Goal: Information Seeking & Learning: Learn about a topic

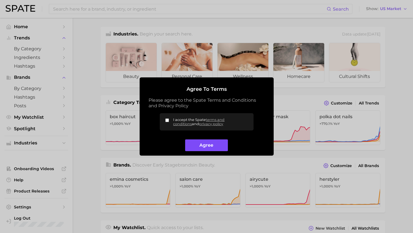
click at [212, 149] on button "Agree" at bounding box center [206, 145] width 43 height 12
click at [211, 149] on button "Agree" at bounding box center [206, 145] width 43 height 12
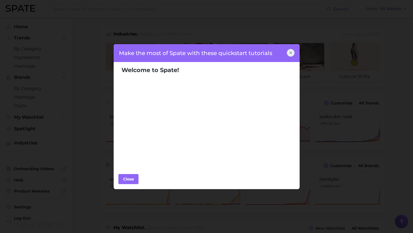
click at [290, 56] on div at bounding box center [291, 53] width 8 height 8
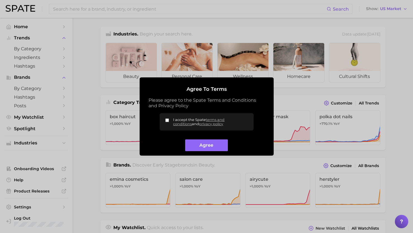
click at [170, 122] on label "I accept the Spate terms and conditions and privacy policy" at bounding box center [207, 121] width 94 height 17
click at [169, 122] on input "I accept the Spate terms and conditions and privacy policy" at bounding box center [167, 120] width 4 height 4
checkbox input "true"
click at [209, 147] on button "Agree" at bounding box center [206, 145] width 43 height 12
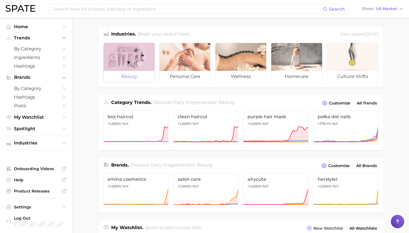
click at [128, 54] on div at bounding box center [129, 57] width 51 height 28
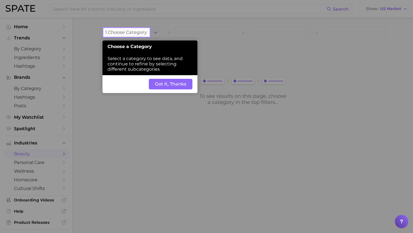
click at [156, 82] on button "Got It, Thanks" at bounding box center [171, 84] width 44 height 11
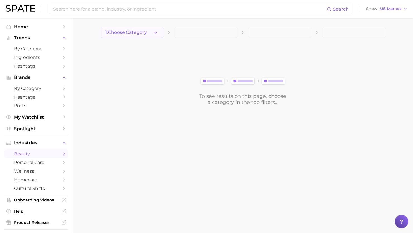
click at [128, 27] on button "1. Choose Category" at bounding box center [132, 32] width 63 height 11
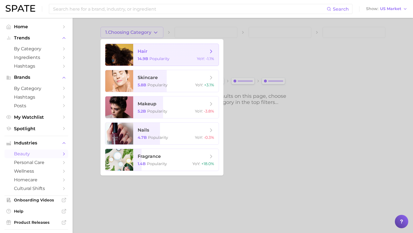
click at [157, 50] on span "hair" at bounding box center [173, 51] width 70 height 6
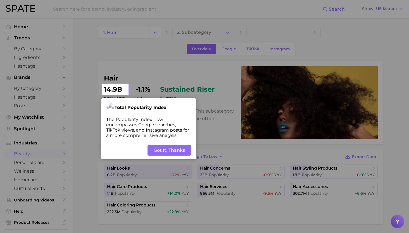
click at [173, 156] on div "Back Got It, Thanks" at bounding box center [148, 150] width 95 height 18
click at [173, 153] on button "Got It, Thanks" at bounding box center [169, 150] width 44 height 11
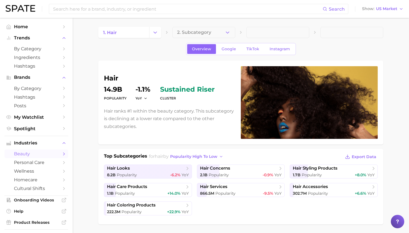
click at [160, 173] on div "8.2b Popularity -6.2% YoY" at bounding box center [148, 174] width 82 height 5
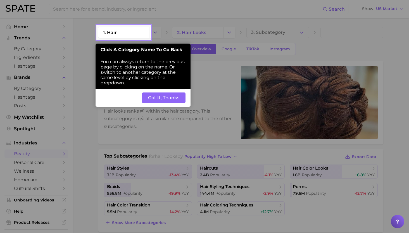
click at [161, 97] on button "Got It, Thanks" at bounding box center [164, 97] width 44 height 11
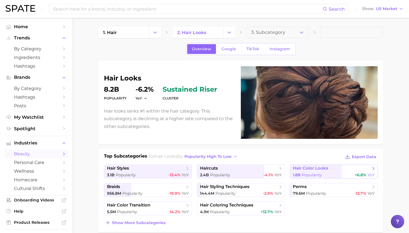
click at [338, 177] on div "1.8b Popularity +6.8% YoY" at bounding box center [334, 174] width 82 height 5
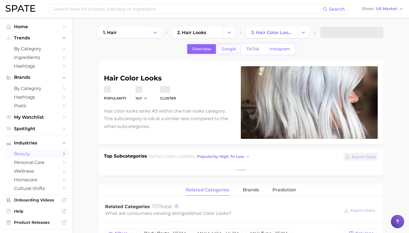
click at [226, 47] on span "Google" at bounding box center [228, 49] width 15 height 5
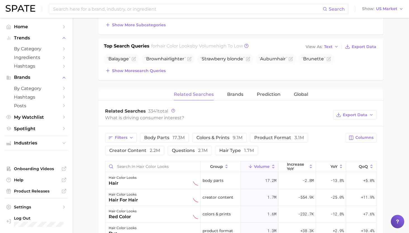
scroll to position [202, 0]
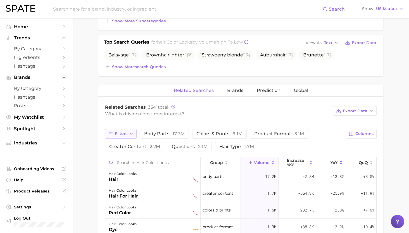
click at [125, 138] on button "Filters" at bounding box center [121, 133] width 32 height 9
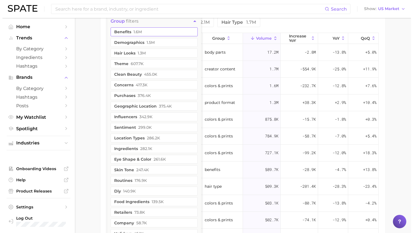
scroll to position [296, 0]
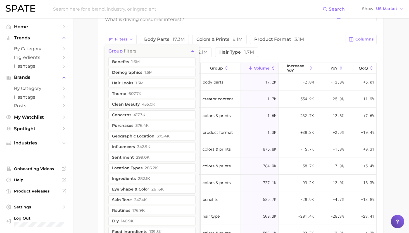
click at [130, 49] on span "group filters" at bounding box center [122, 50] width 28 height 5
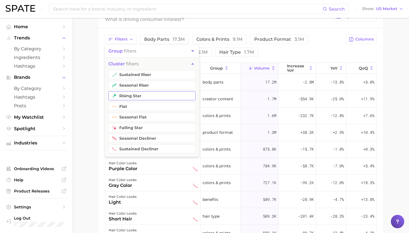
click at [131, 94] on button "rising star" at bounding box center [151, 95] width 87 height 9
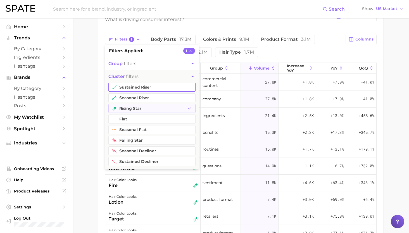
click at [131, 88] on button "sustained riser" at bounding box center [151, 87] width 87 height 9
click at [131, 96] on button "seasonal riser" at bounding box center [151, 97] width 87 height 9
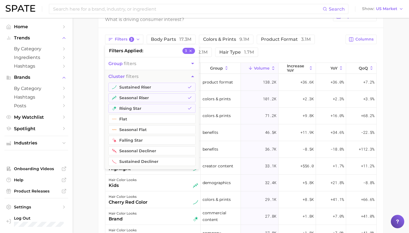
click at [96, 95] on main "1. hair 2. hair looks 3. hair color looks 4. Subcategory Overview Google TikTok…" at bounding box center [241, 26] width 336 height 608
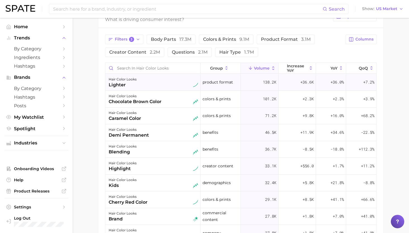
click at [150, 81] on div "hair color looks lighter" at bounding box center [153, 82] width 89 height 12
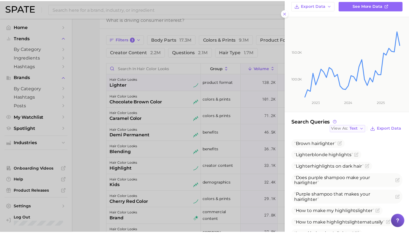
scroll to position [54, 0]
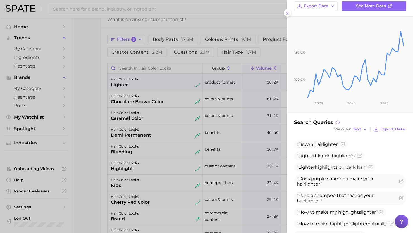
click at [183, 140] on div at bounding box center [206, 116] width 413 height 233
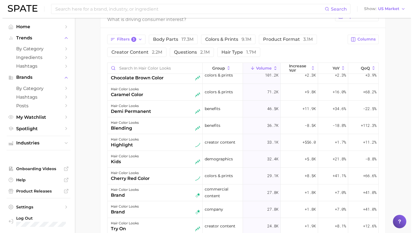
scroll to position [0, 0]
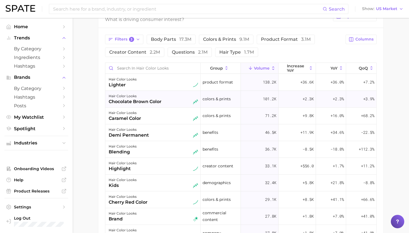
click at [168, 98] on div "hair color looks chocolate brown color" at bounding box center [153, 99] width 89 height 12
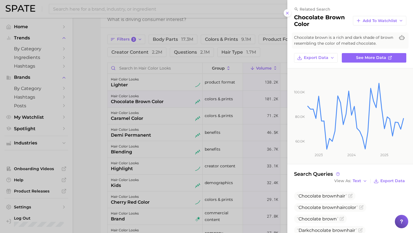
click at [136, 49] on div at bounding box center [206, 116] width 413 height 233
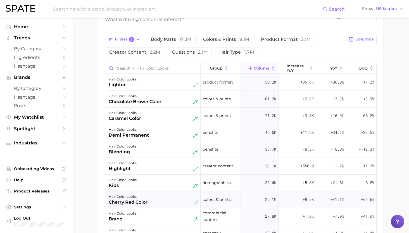
click at [154, 195] on div "hair color looks cherry red color" at bounding box center [153, 199] width 89 height 12
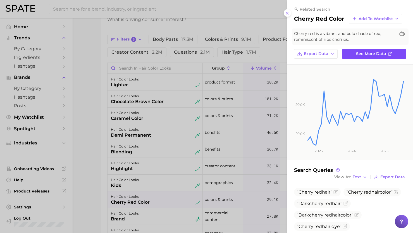
click at [368, 57] on link "See more data" at bounding box center [374, 53] width 65 height 9
